Goal: Find specific page/section: Find specific page/section

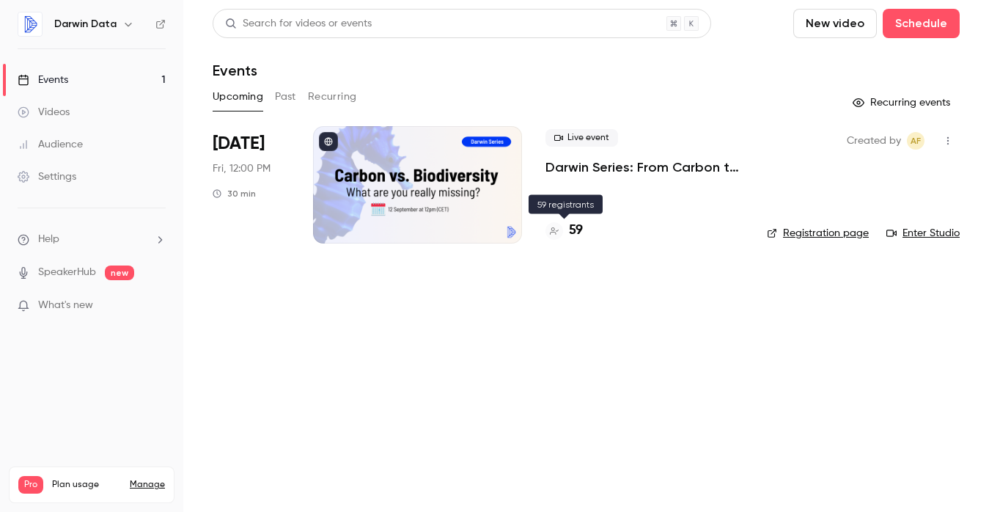
click at [574, 234] on h4 "59" at bounding box center [576, 231] width 14 height 20
